Goal: Transaction & Acquisition: Purchase product/service

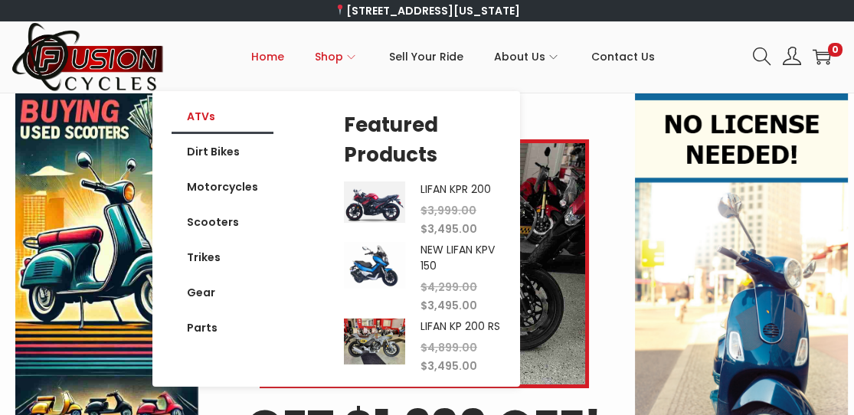
click at [202, 116] on link "ATVs" at bounding box center [223, 116] width 102 height 35
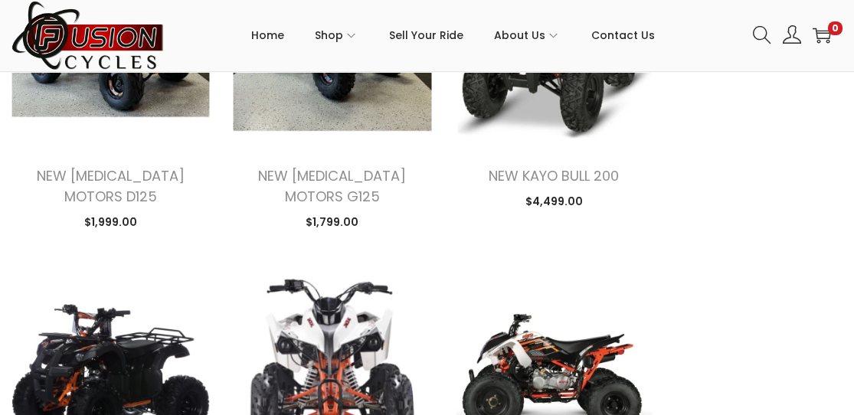
scroll to position [1225, 0]
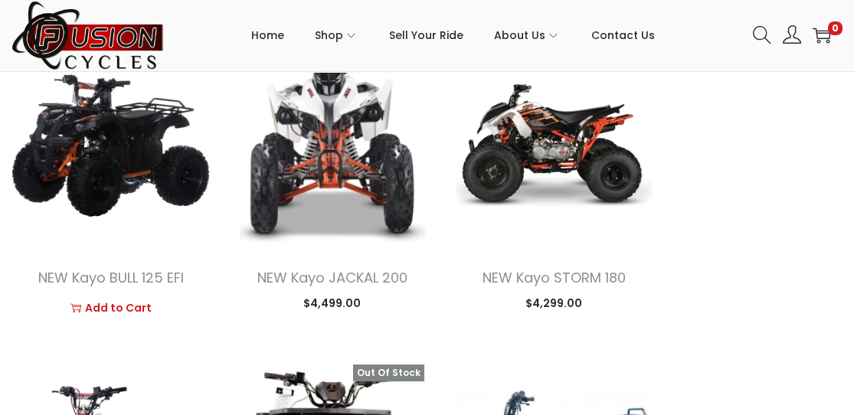
click at [108, 296] on link "image/svg+xml Add to Cart" at bounding box center [110, 307] width 175 height 23
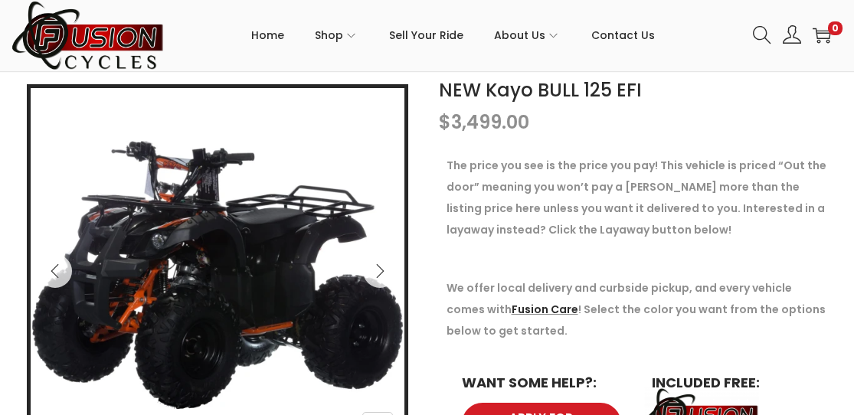
scroll to position [306, 0]
